Goal: Task Accomplishment & Management: Complete application form

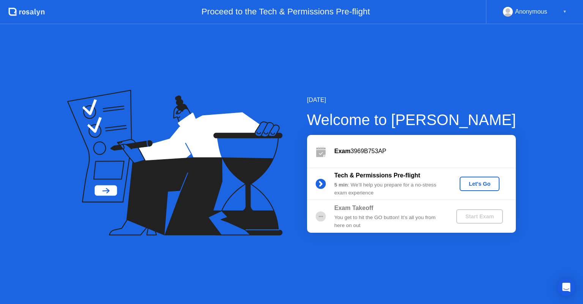
click at [473, 181] on div "Let's Go" at bounding box center [479, 184] width 34 height 6
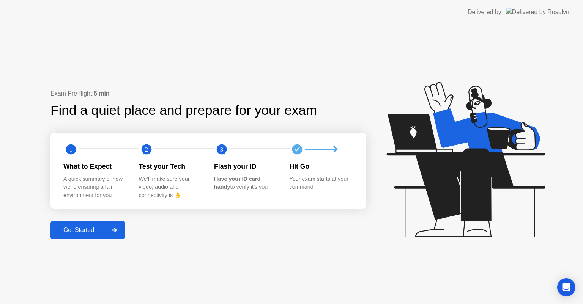
click at [80, 229] on div "Get Started" at bounding box center [79, 230] width 52 height 7
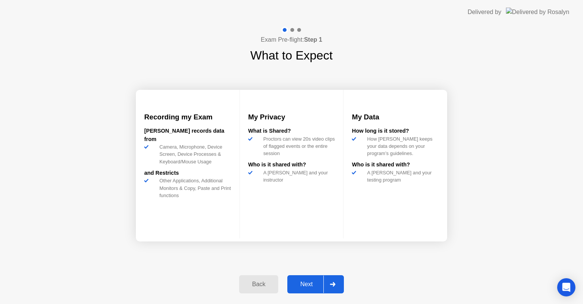
click at [329, 285] on div at bounding box center [332, 284] width 18 height 17
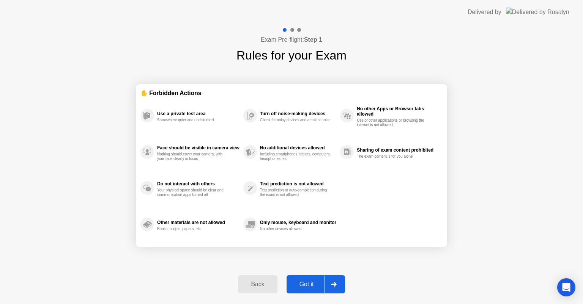
click at [338, 286] on div at bounding box center [333, 284] width 18 height 17
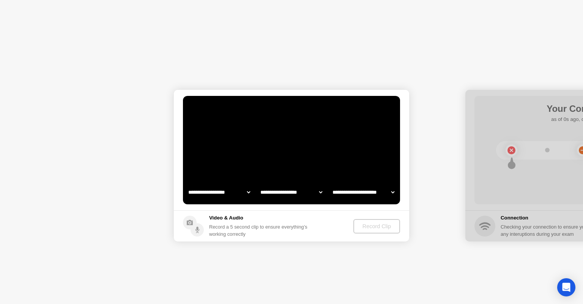
select select "**********"
select select "*******"
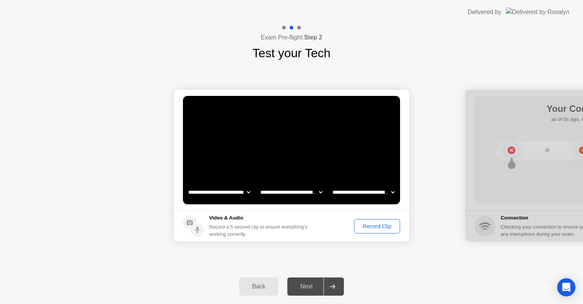
click at [378, 227] on div "Record Clip" at bounding box center [377, 226] width 41 height 6
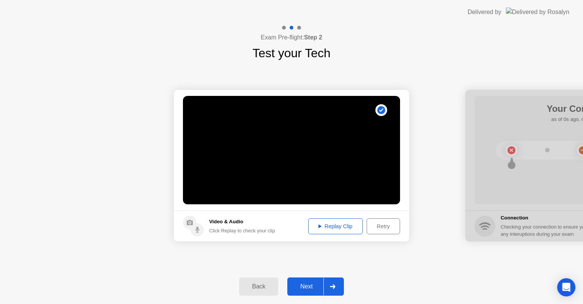
click at [327, 227] on div "Replay Clip" at bounding box center [335, 226] width 49 height 6
click at [301, 290] on div "Next" at bounding box center [306, 286] width 34 height 7
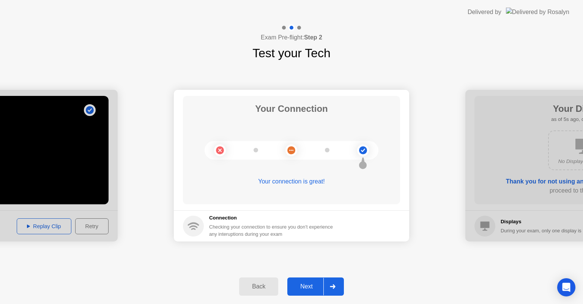
click at [332, 287] on icon at bounding box center [332, 287] width 5 height 5
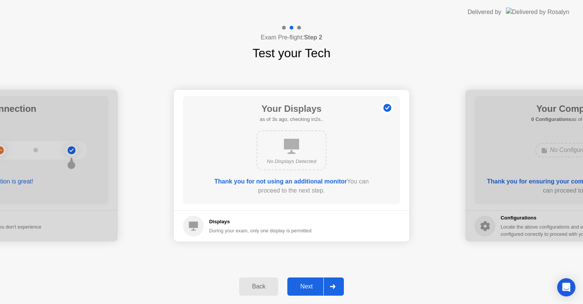
click at [332, 287] on icon at bounding box center [332, 287] width 5 height 5
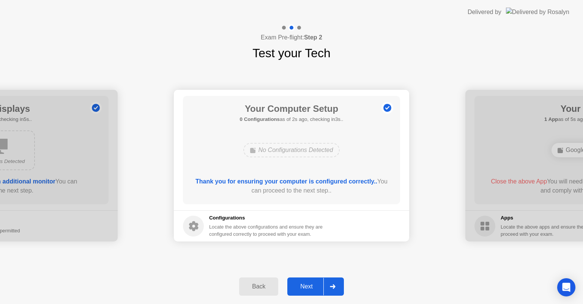
click at [332, 287] on icon at bounding box center [332, 287] width 5 height 5
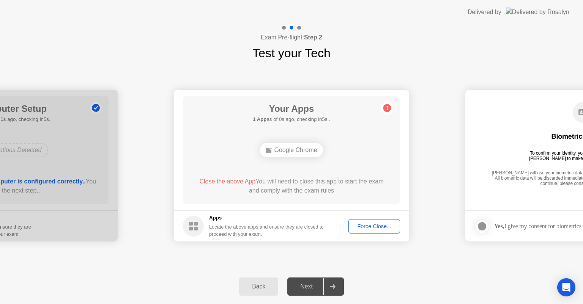
click at [332, 287] on icon at bounding box center [332, 287] width 5 height 5
click at [330, 287] on icon at bounding box center [333, 287] width 6 height 5
click at [381, 228] on div "Force Close..." at bounding box center [374, 226] width 46 height 6
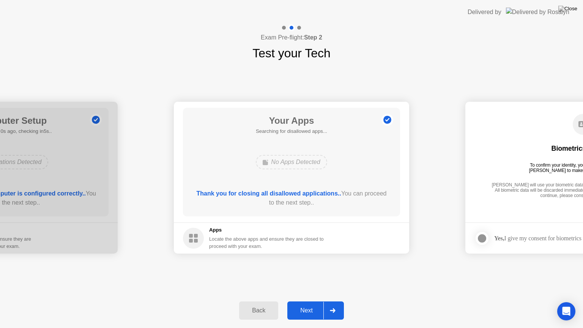
click at [300, 304] on div "Next" at bounding box center [306, 310] width 34 height 7
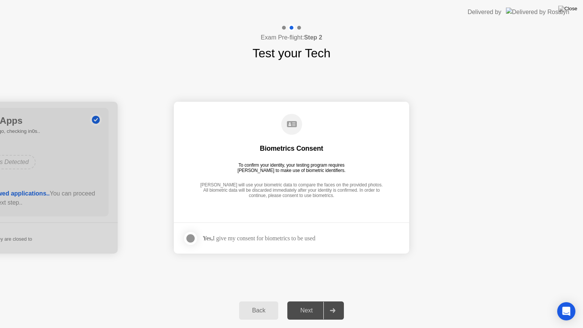
click at [190, 238] on div at bounding box center [190, 238] width 9 height 9
click at [331, 304] on icon at bounding box center [332, 310] width 5 height 5
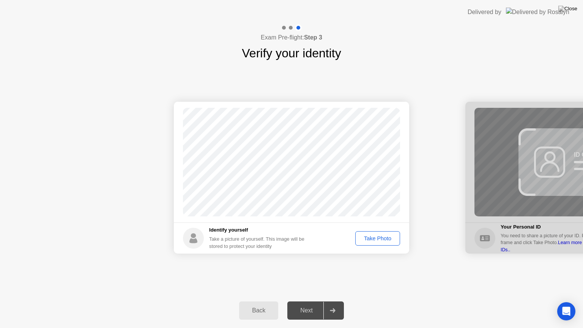
click at [375, 236] on div "Take Photo" at bounding box center [377, 238] width 39 height 6
click at [314, 304] on div "Next" at bounding box center [306, 310] width 34 height 7
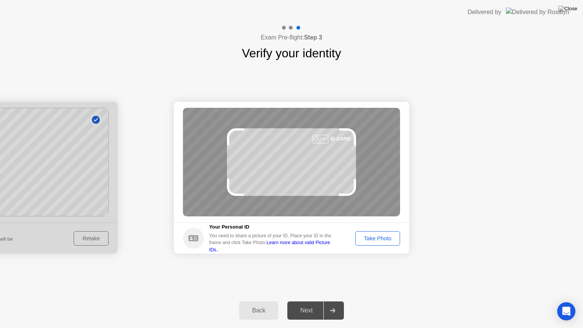
click at [385, 241] on div "Take Photo" at bounding box center [377, 238] width 39 height 6
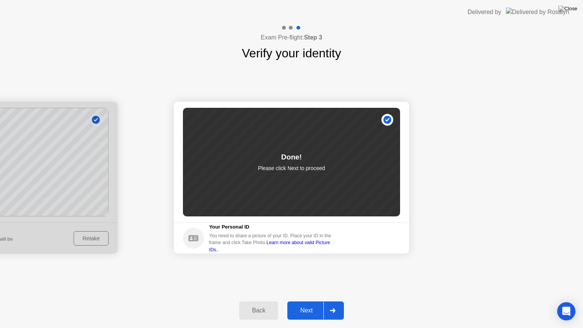
click at [306, 304] on div "Next" at bounding box center [306, 310] width 34 height 7
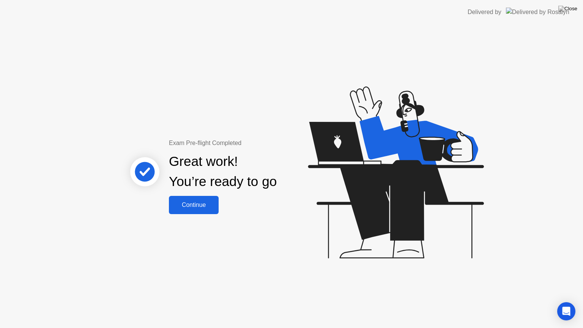
click at [184, 201] on div "Continue" at bounding box center [193, 204] width 45 height 7
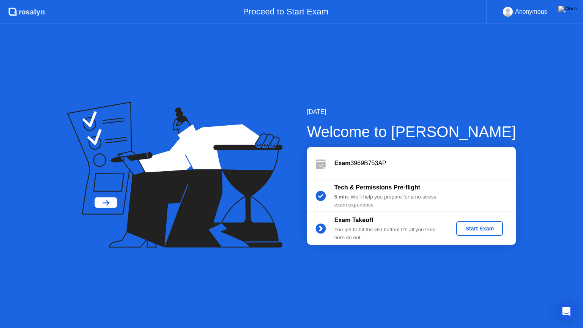
click at [476, 228] on div "Start Exam" at bounding box center [479, 228] width 41 height 6
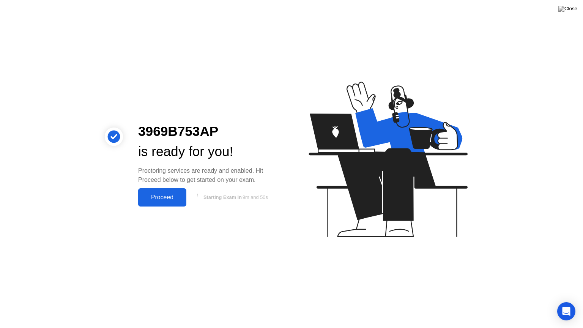
click at [160, 200] on div "Proceed" at bounding box center [162, 197] width 44 height 7
